Goal: Find specific page/section: Find specific page/section

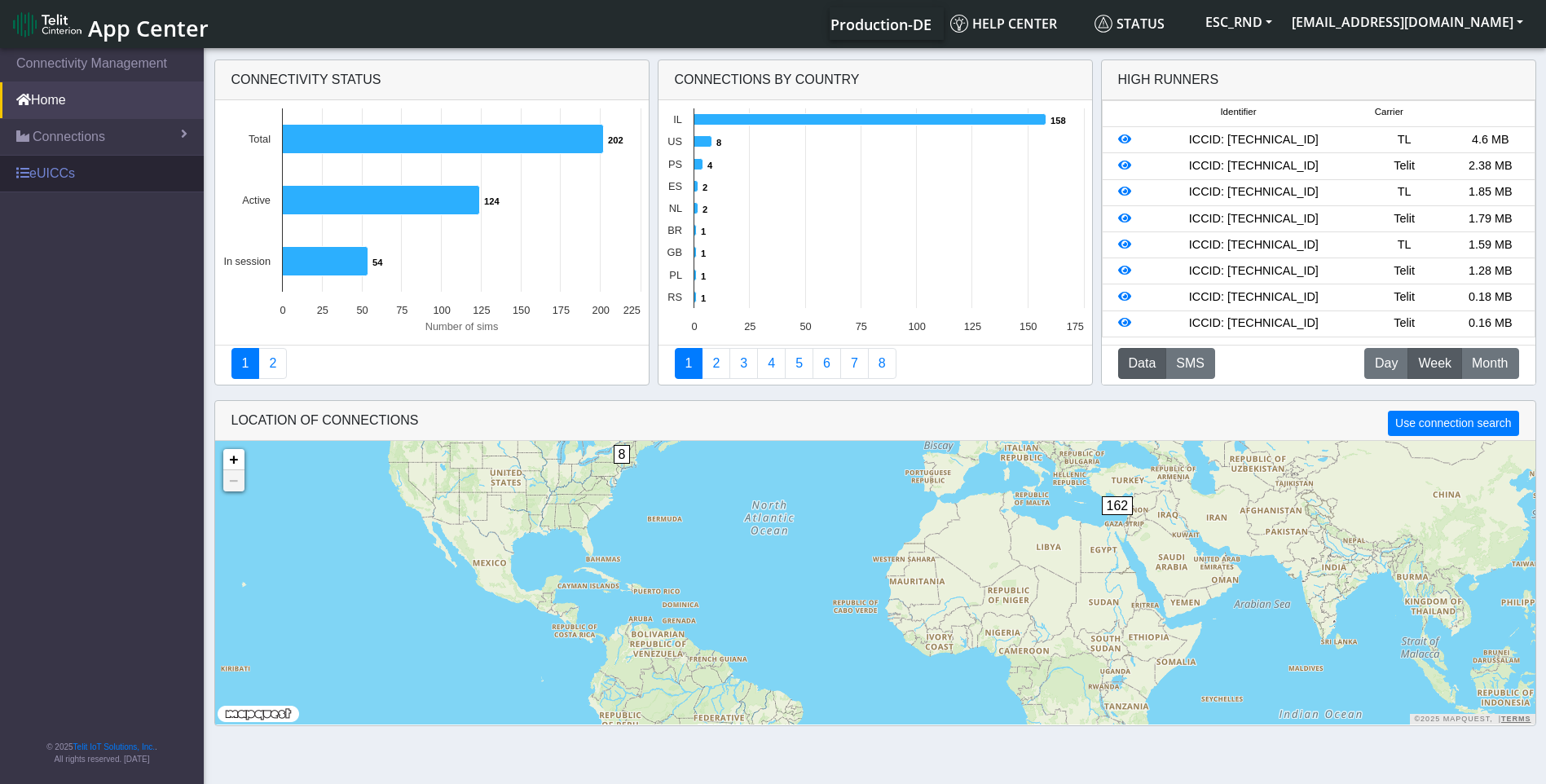
click at [47, 162] on link "eUICCs" at bounding box center [102, 174] width 204 height 36
